Goal: Find specific page/section: Find specific page/section

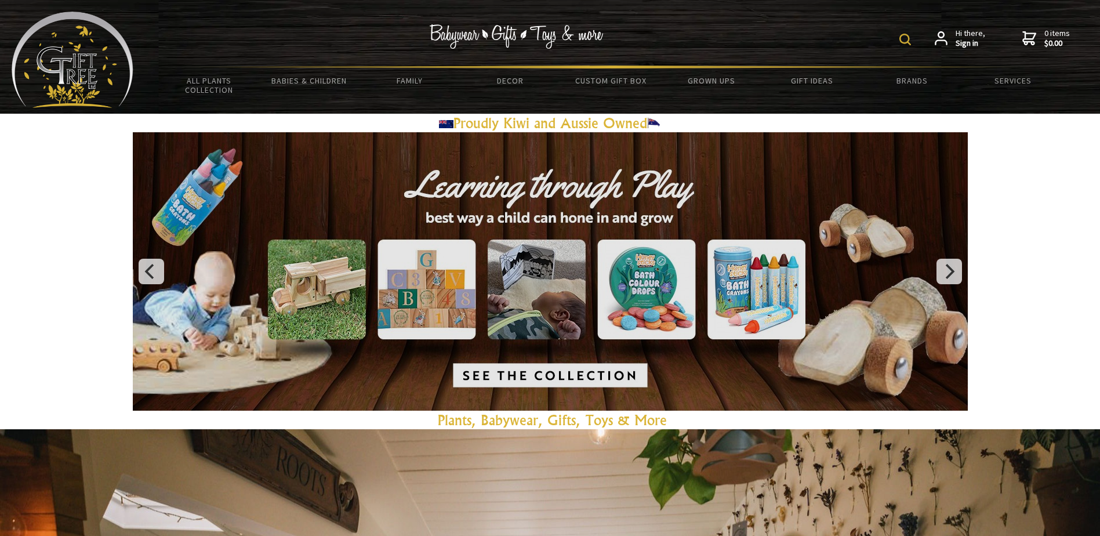
click at [904, 40] on img at bounding box center [905, 40] width 12 height 12
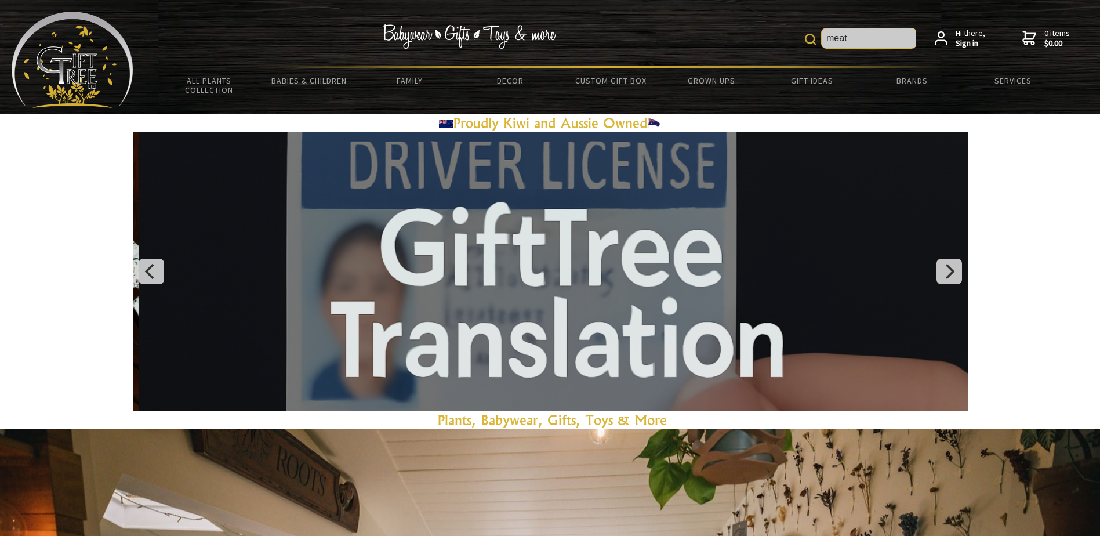
type input "meat"
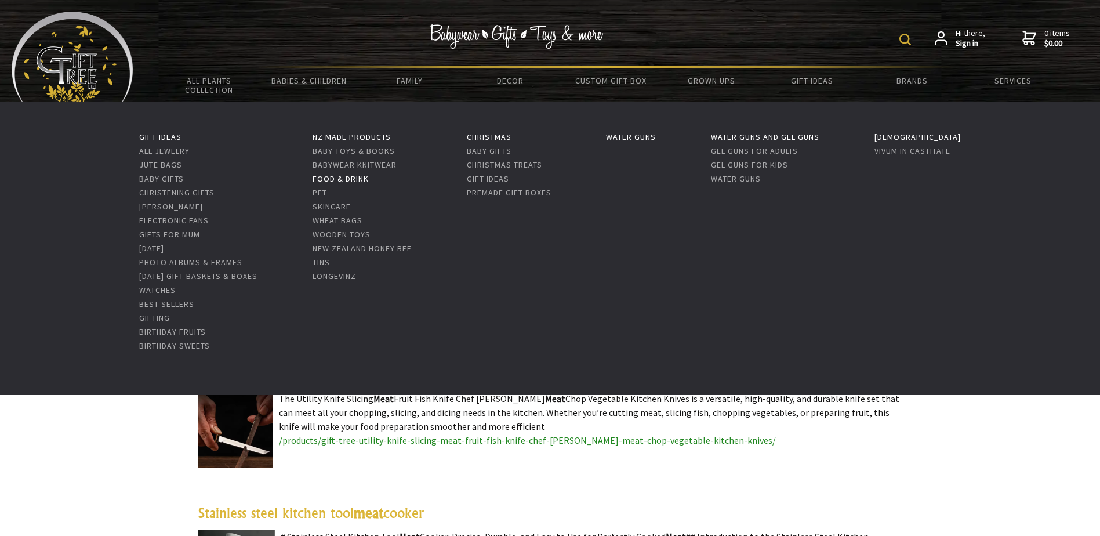
click at [369, 179] on link "Food & Drink" at bounding box center [341, 178] width 56 height 10
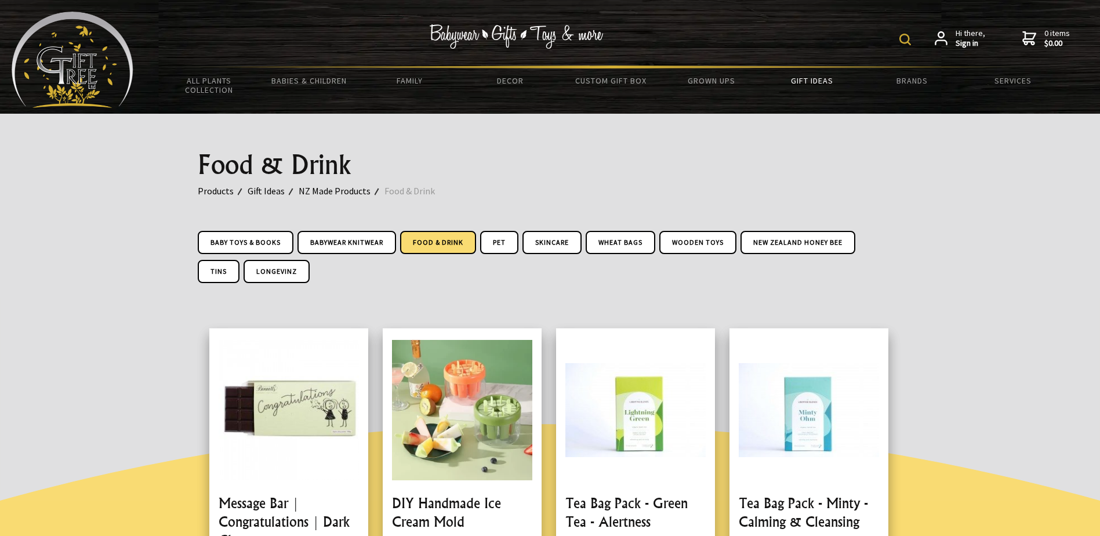
click at [903, 41] on img at bounding box center [905, 40] width 12 height 12
type input "butchery"
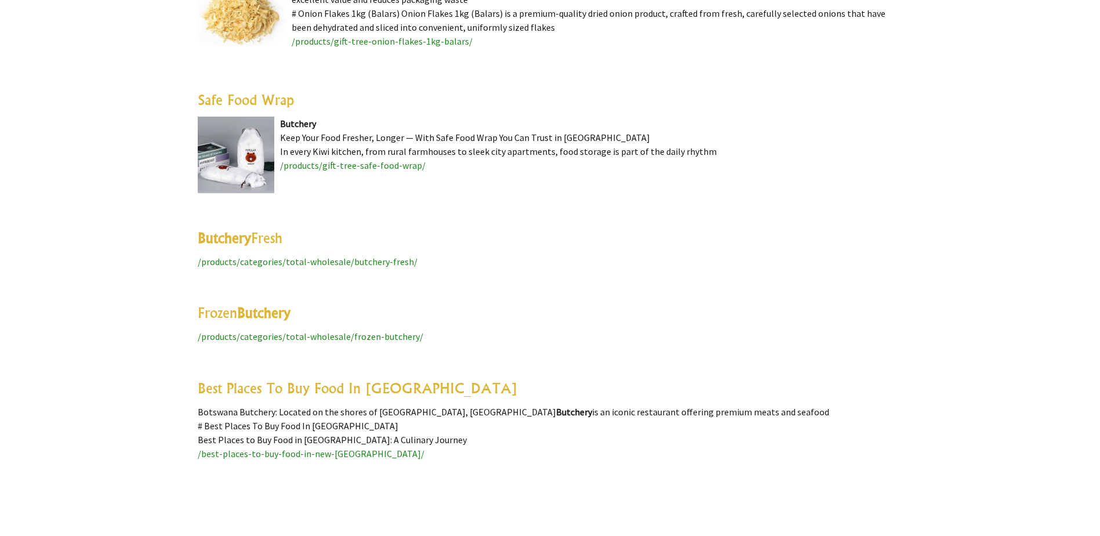
scroll to position [1160, 0]
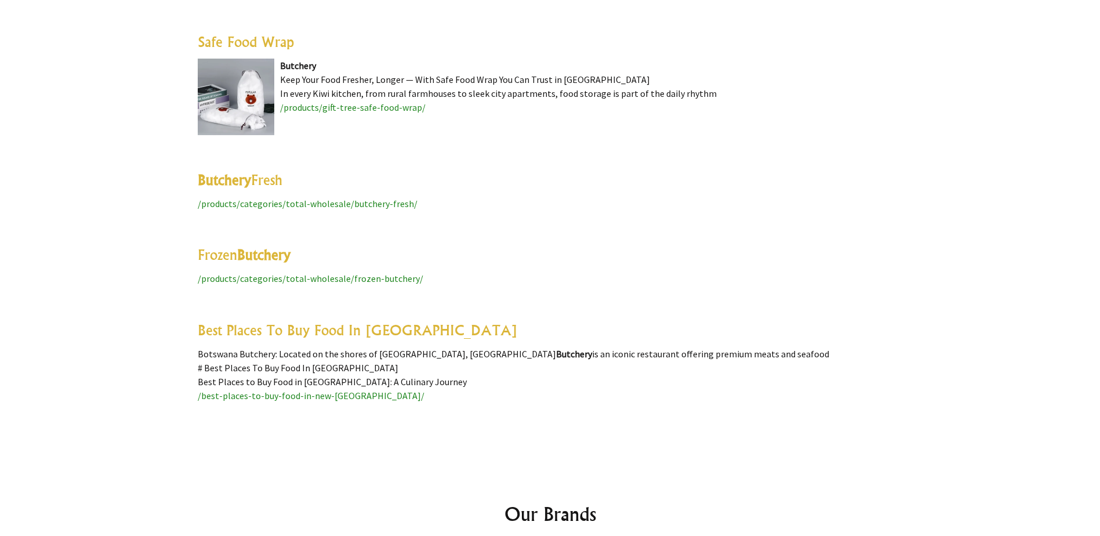
click at [282, 202] on span "/products/categories/total-wholesale/butchery-fresh/" at bounding box center [308, 204] width 220 height 12
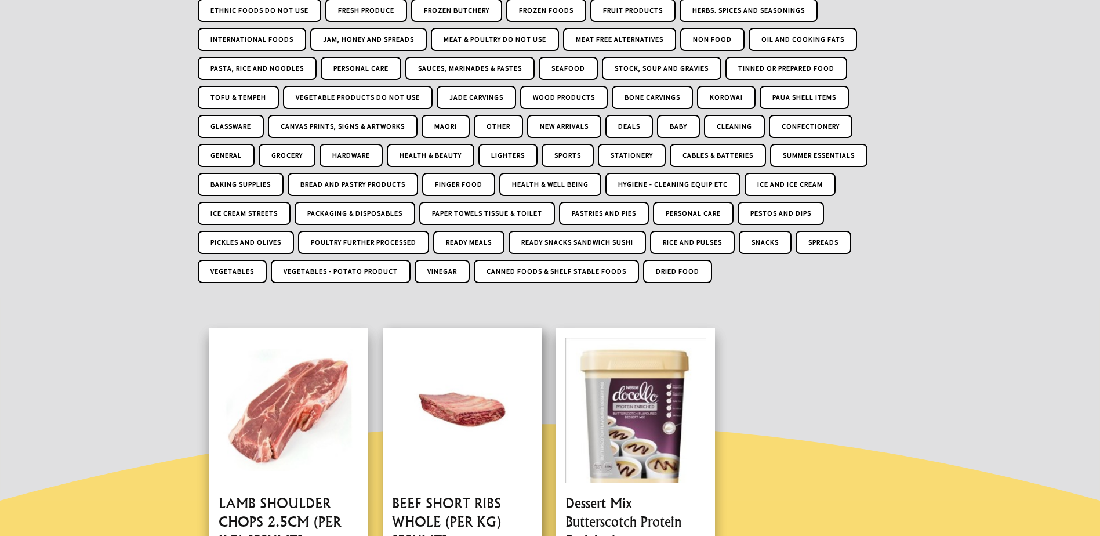
scroll to position [232, 0]
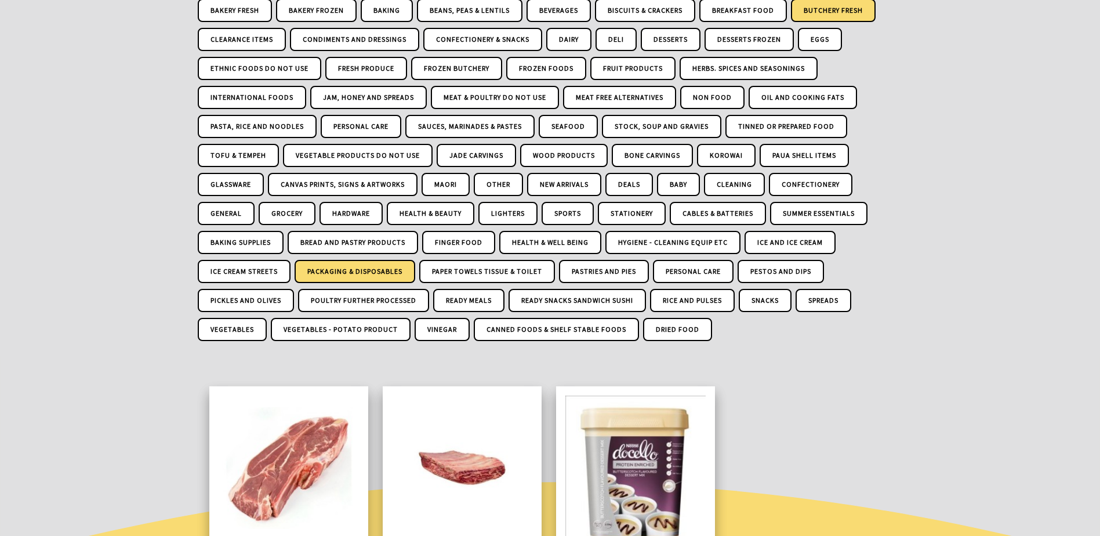
click at [368, 267] on link "Packaging & Disposables" at bounding box center [355, 271] width 121 height 23
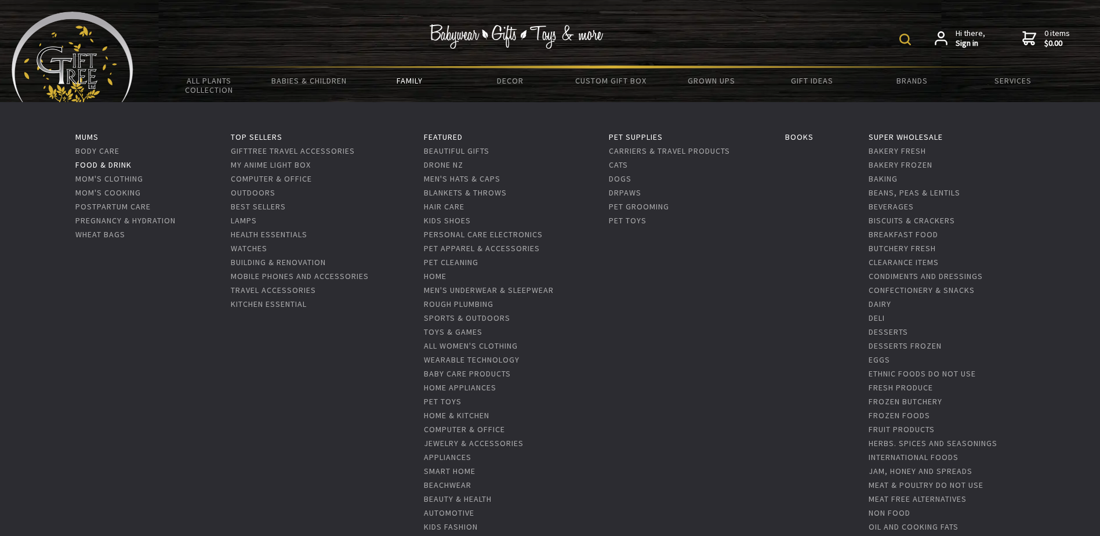
click at [116, 164] on link "Food & Drink" at bounding box center [103, 164] width 56 height 10
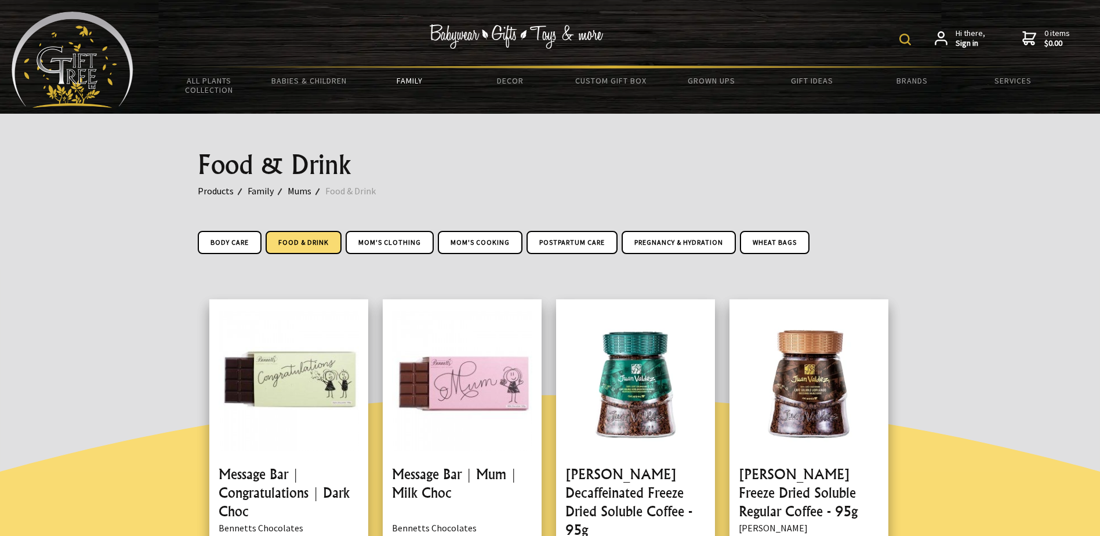
click at [72, 55] on img at bounding box center [73, 60] width 122 height 96
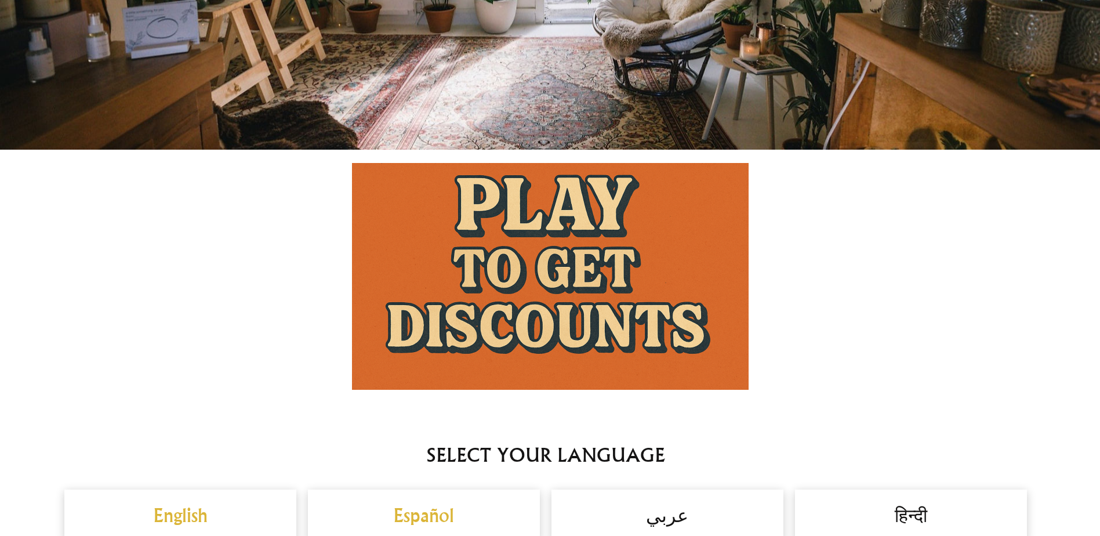
scroll to position [1102, 0]
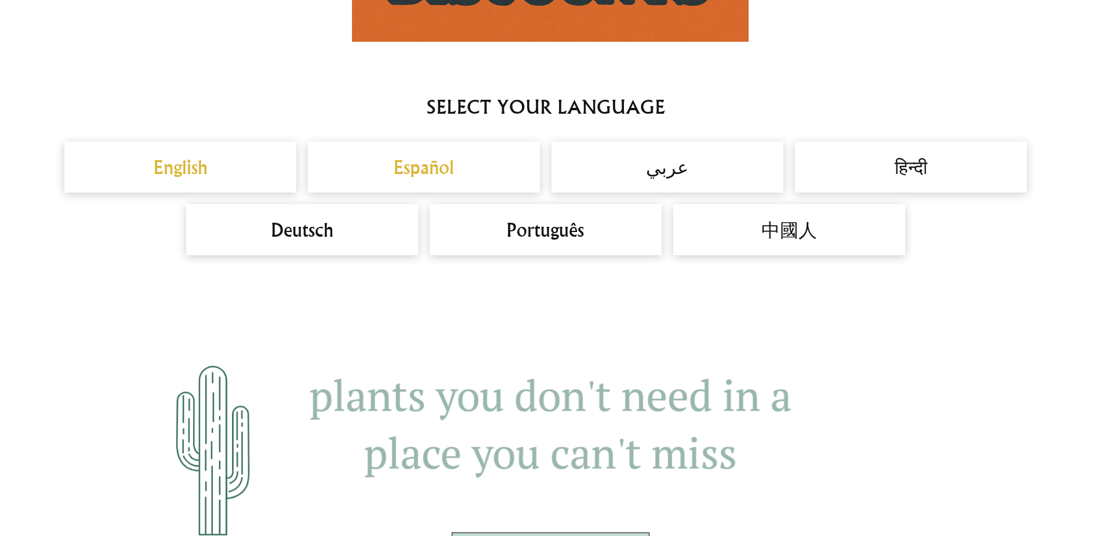
click at [190, 176] on h2 "English" at bounding box center [180, 167] width 209 height 28
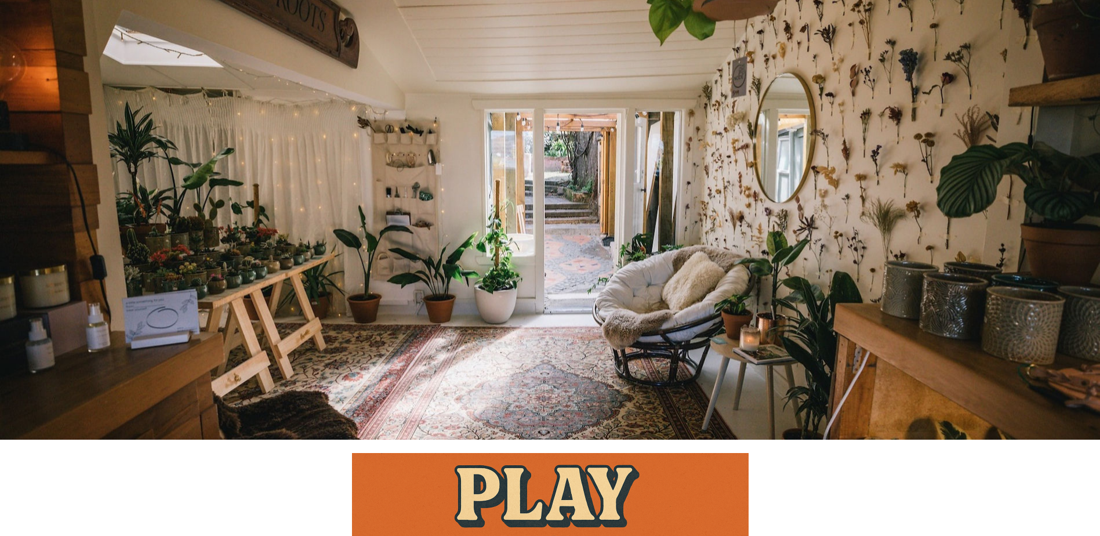
scroll to position [58, 0]
